Goal: Task Accomplishment & Management: Use online tool/utility

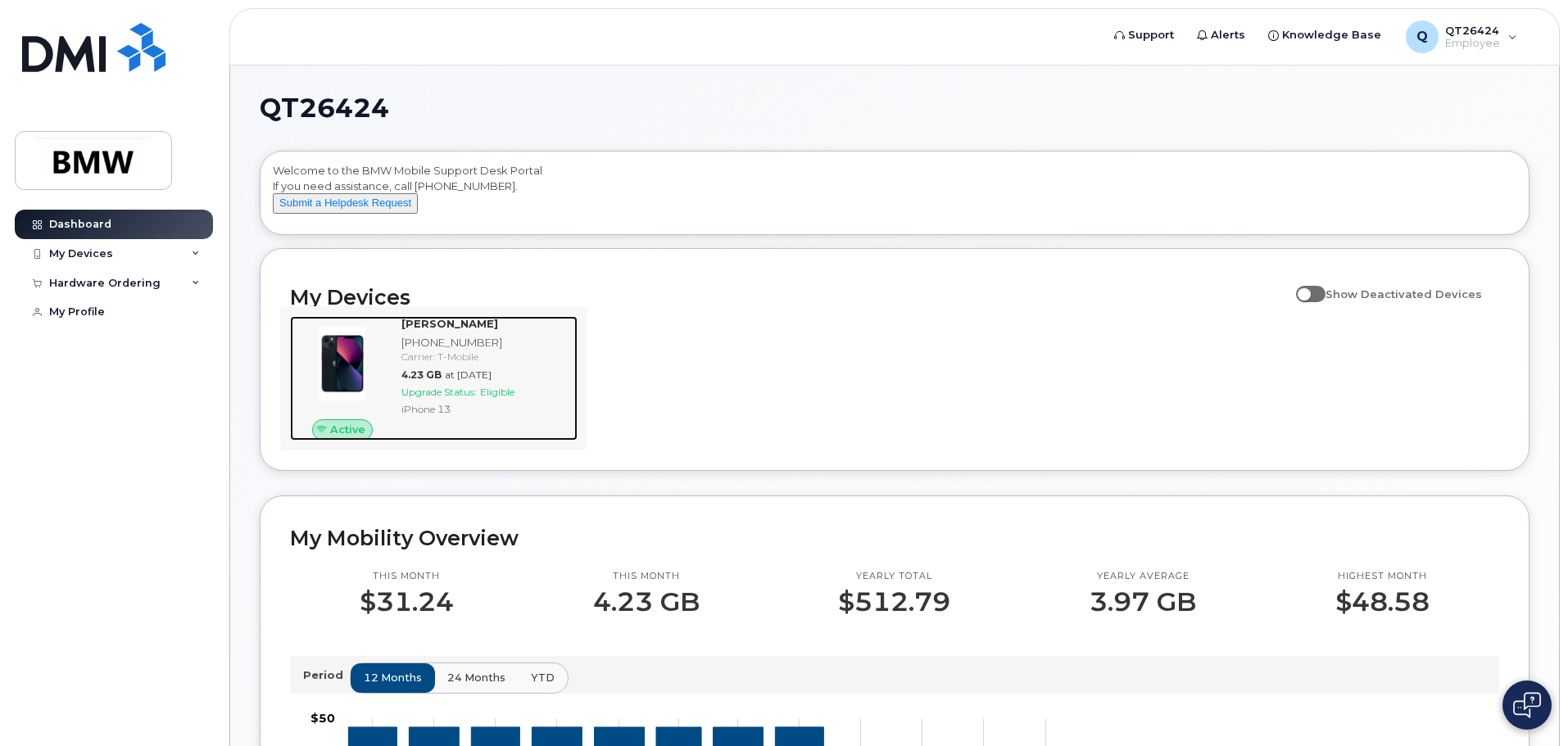
click at [481, 399] on div "Upgrade Status: Eligible" at bounding box center [486, 392] width 170 height 14
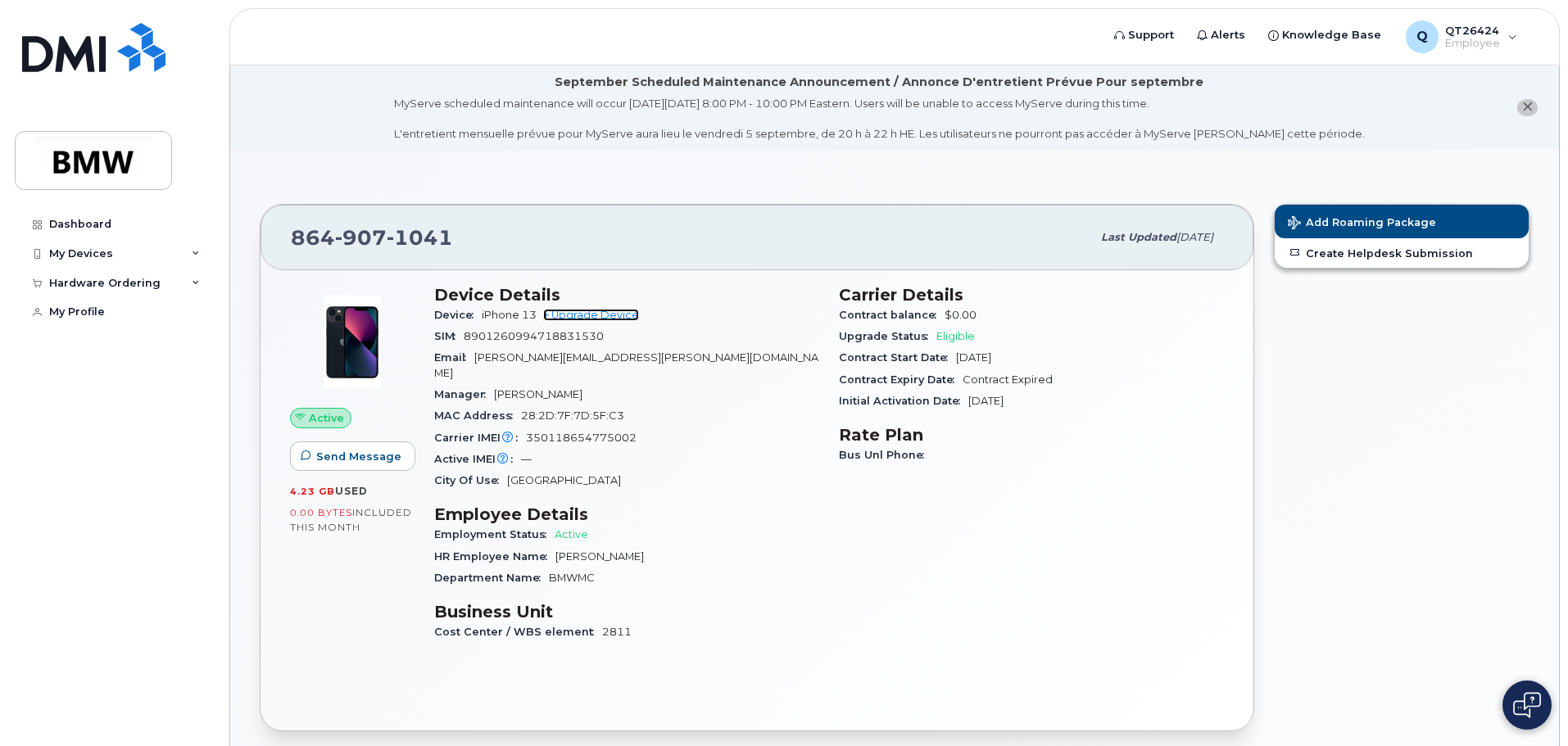
click at [581, 315] on link "+ Upgrade Device" at bounding box center [591, 315] width 96 height 12
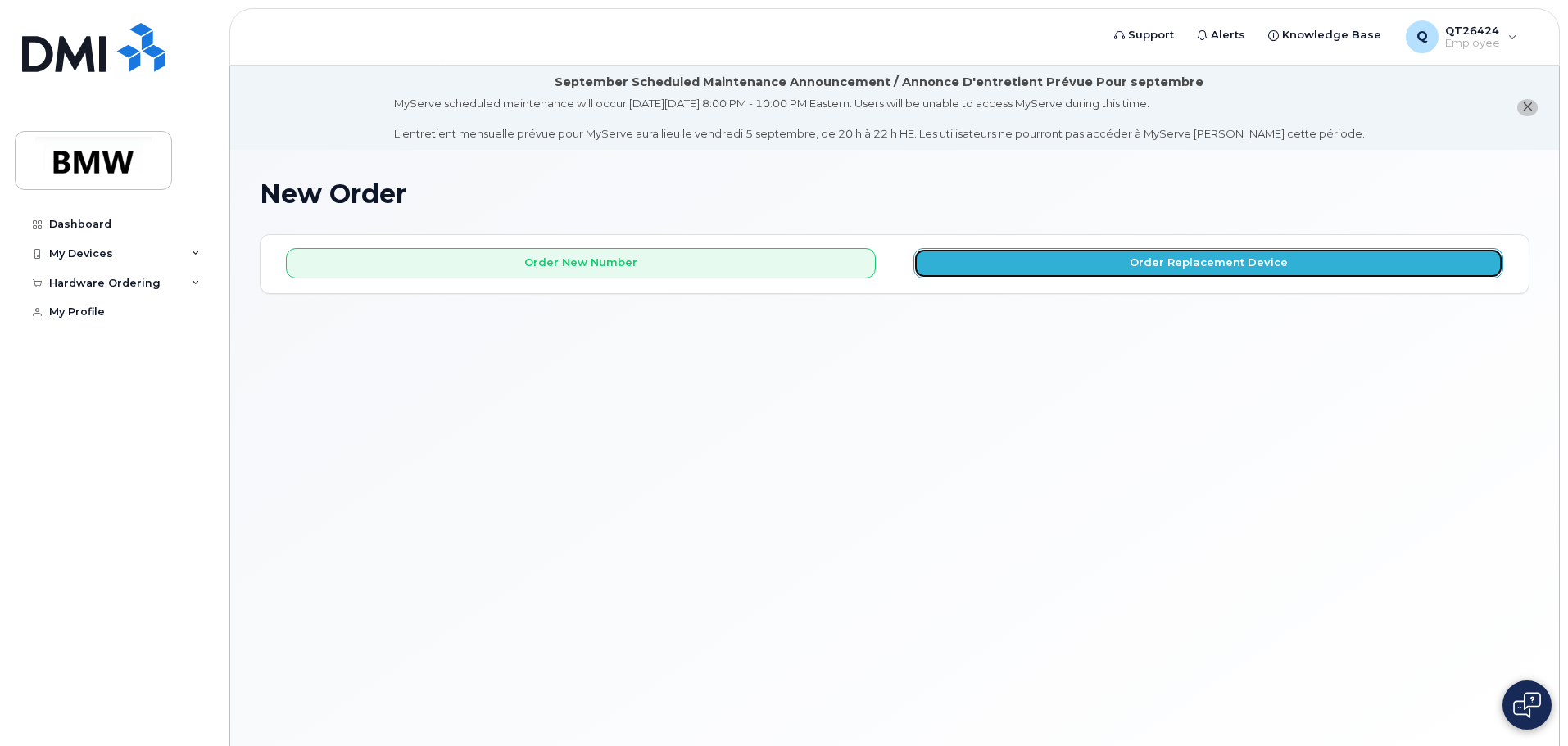
click at [1143, 250] on button "Order Replacement Device" at bounding box center [1209, 263] width 590 height 30
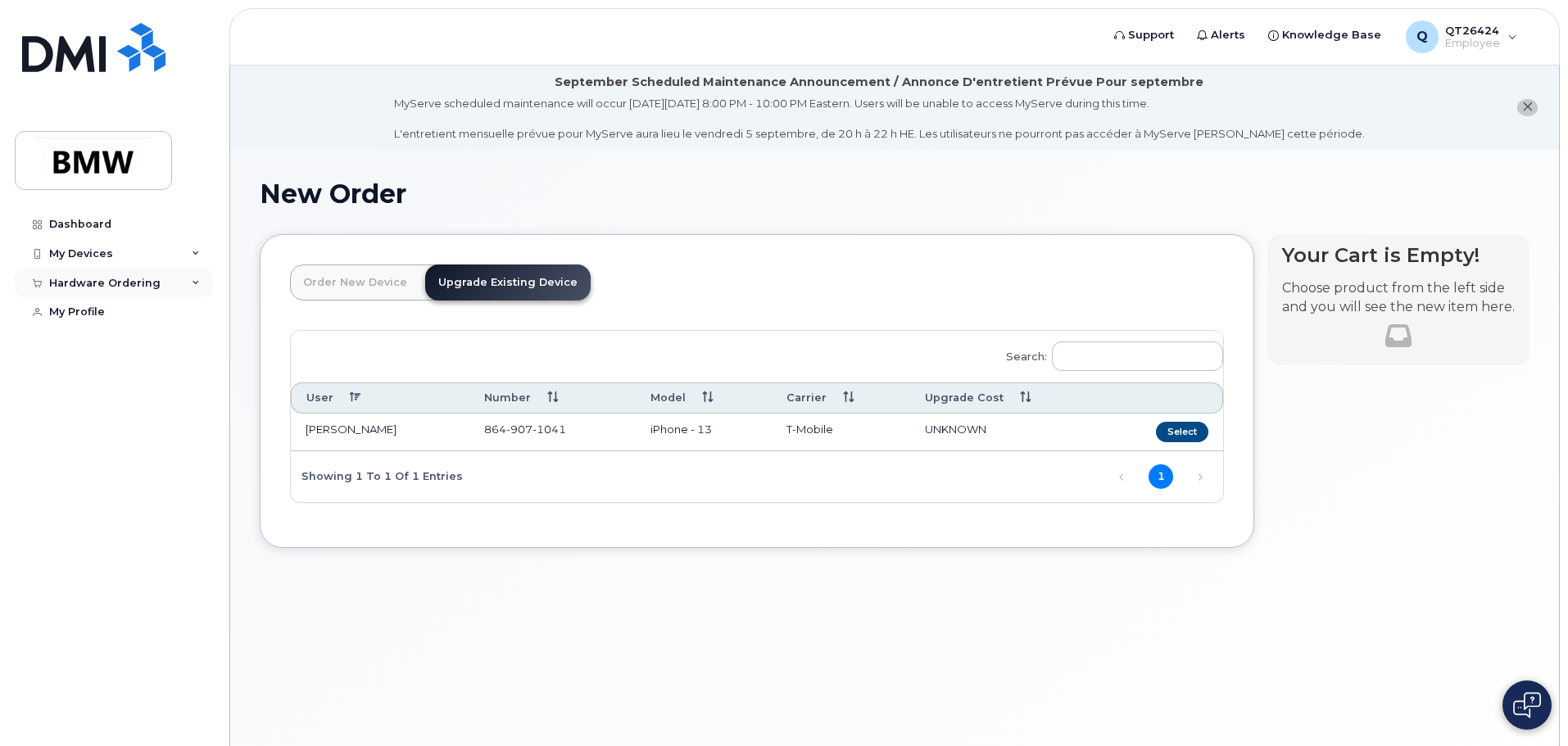
click at [127, 278] on div "Hardware Ordering" at bounding box center [105, 283] width 112 height 13
click at [91, 340] on div "New Order" at bounding box center [88, 343] width 62 height 15
